Goal: Task Accomplishment & Management: Use online tool/utility

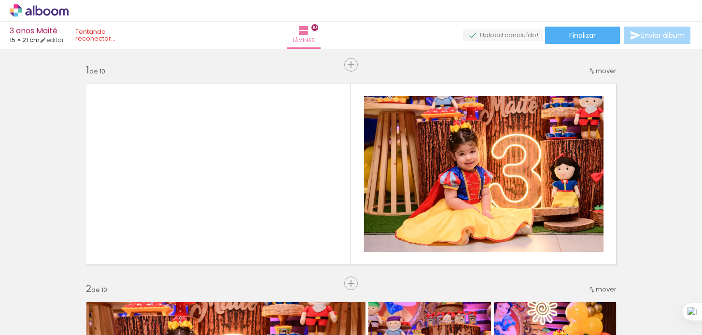
scroll to position [0, 1222]
